Goal: Information Seeking & Learning: Check status

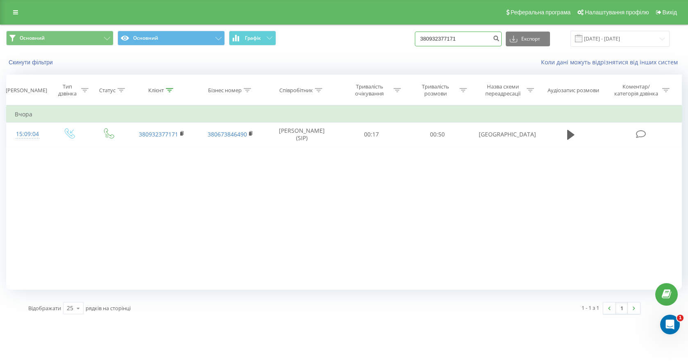
click at [447, 36] on input "380932377171" at bounding box center [458, 39] width 87 height 15
paste input "[PHONE_NUMBER]"
click at [432, 38] on input "[PHONE_NUMBER]" at bounding box center [458, 39] width 87 height 15
type input "380956463353"
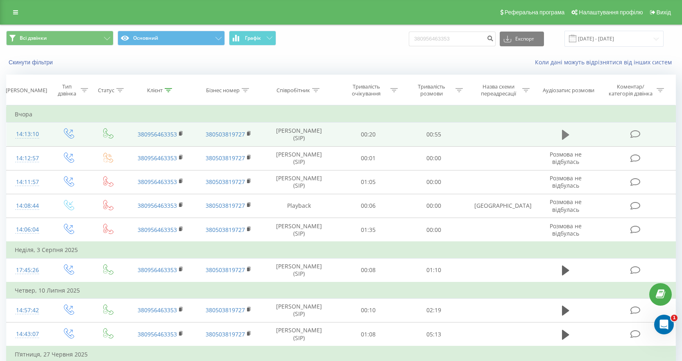
click at [568, 132] on icon at bounding box center [565, 134] width 7 height 11
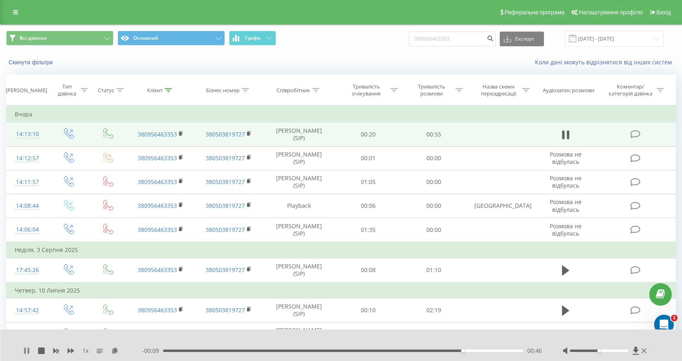
click at [30, 350] on icon at bounding box center [26, 350] width 7 height 7
